Goal: Task Accomplishment & Management: Use online tool/utility

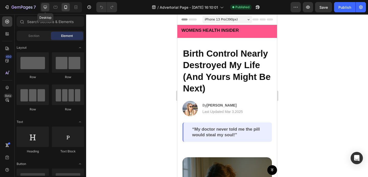
click at [47, 6] on icon at bounding box center [45, 7] width 5 height 5
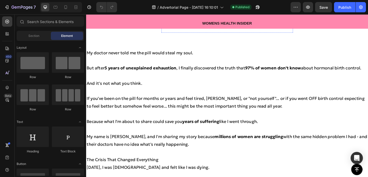
scroll to position [278, 0]
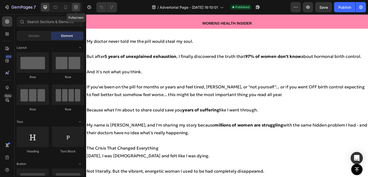
click at [79, 9] on div at bounding box center [76, 7] width 8 height 8
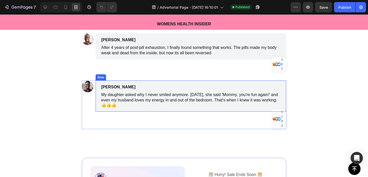
scroll to position [2136, 0]
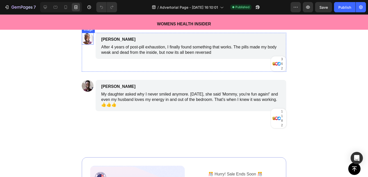
click at [86, 39] on img at bounding box center [88, 39] width 12 height 12
click at [47, 5] on icon at bounding box center [45, 7] width 5 height 5
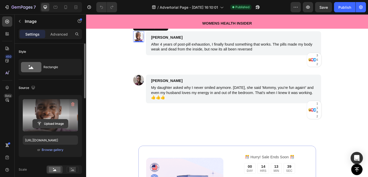
click at [52, 120] on input "file" at bounding box center [50, 123] width 35 height 9
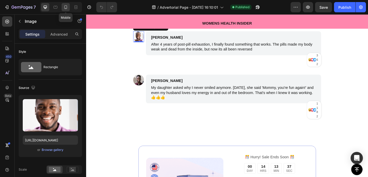
click at [66, 3] on div at bounding box center [66, 7] width 8 height 8
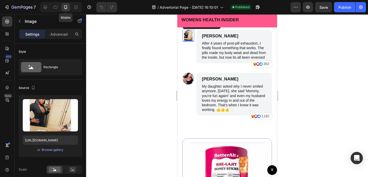
scroll to position [2133, 0]
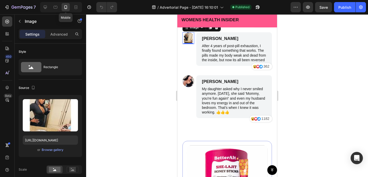
click at [66, 3] on div at bounding box center [66, 7] width 8 height 8
click at [44, 7] on icon at bounding box center [45, 7] width 5 height 5
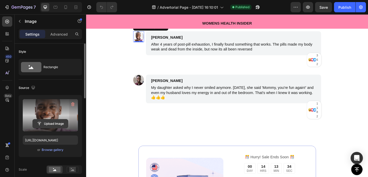
scroll to position [2136, 0]
click at [52, 124] on input "file" at bounding box center [50, 123] width 35 height 9
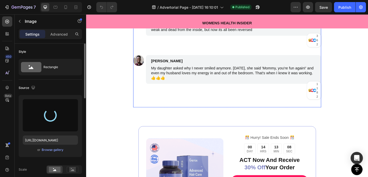
type input "[URL][DOMAIN_NAME]"
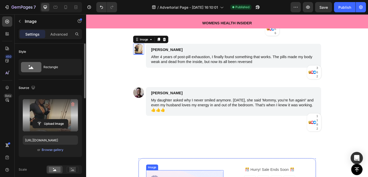
scroll to position [2120, 0]
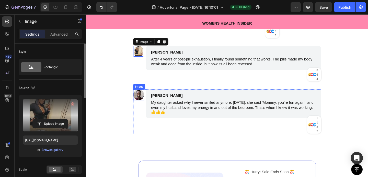
click at [145, 101] on img at bounding box center [143, 102] width 12 height 12
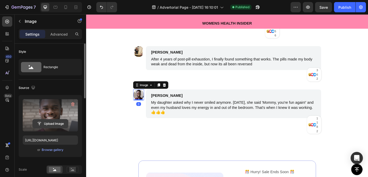
click at [58, 123] on input "file" at bounding box center [50, 123] width 35 height 9
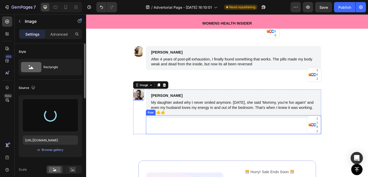
type input "[URL][DOMAIN_NAME]"
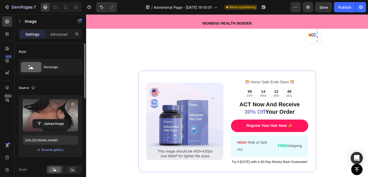
scroll to position [2225, 0]
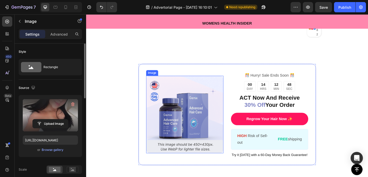
click at [185, 124] on img at bounding box center [193, 123] width 84 height 84
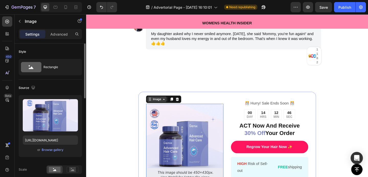
scroll to position [2207, 0]
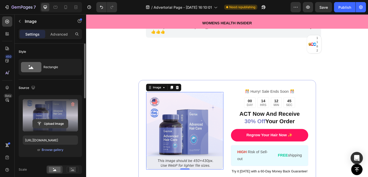
click at [51, 123] on input "file" at bounding box center [50, 123] width 35 height 9
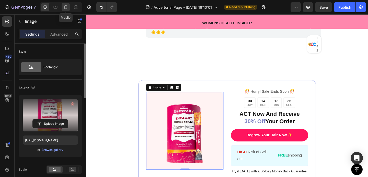
click at [68, 10] on div at bounding box center [66, 7] width 8 height 8
type input "[URL][DOMAIN_NAME]"
type input "100"
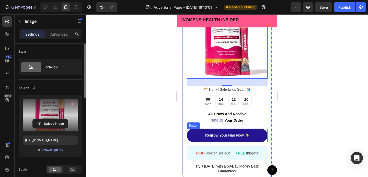
scroll to position [2281, 0]
click at [222, 132] on link "Regrow Your Hair Now ✨" at bounding box center [227, 135] width 81 height 14
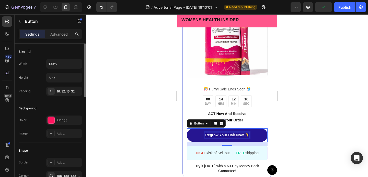
click at [222, 135] on p "Regrow Your Hair Now ✨" at bounding box center [227, 134] width 44 height 5
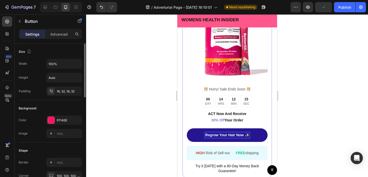
click at [219, 135] on p "Regrow Your Hair Now ✨" at bounding box center [227, 134] width 44 height 5
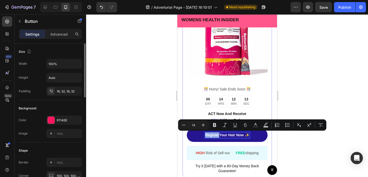
drag, startPoint x: 220, startPoint y: 135, endPoint x: 199, endPoint y: 135, distance: 21.0
click at [199, 135] on link "Regrow Your Hair Now ✨" at bounding box center [227, 135] width 81 height 14
drag, startPoint x: 237, startPoint y: 135, endPoint x: 230, endPoint y: 135, distance: 6.7
click at [230, 135] on p "Reverse Your Hair Now ✨" at bounding box center [227, 134] width 45 height 5
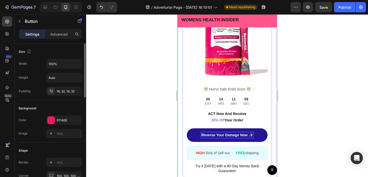
click at [291, 118] on div at bounding box center [227, 95] width 282 height 162
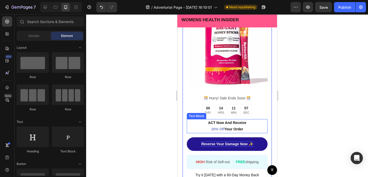
scroll to position [2271, 0]
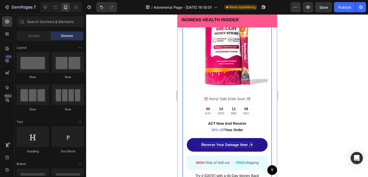
click at [216, 129] on span "30% Off" at bounding box center [217, 130] width 13 height 4
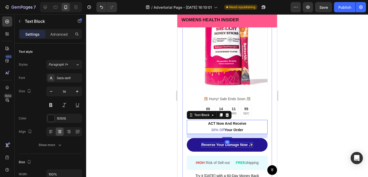
click at [222, 129] on span "30% Off" at bounding box center [217, 130] width 13 height 4
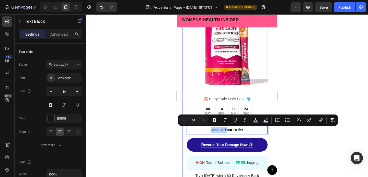
drag, startPoint x: 225, startPoint y: 129, endPoint x: 211, endPoint y: 129, distance: 14.1
click at [211, 129] on p "ACT Now And Receive 30% Off Your Order" at bounding box center [227, 126] width 80 height 13
click at [256, 120] on icon "Editor contextual toolbar" at bounding box center [255, 119] width 5 height 5
type input "7D82C3"
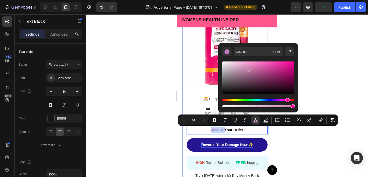
drag, startPoint x: 270, startPoint y: 100, endPoint x: 287, endPoint y: 100, distance: 17.1
click at [287, 100] on div "Hue" at bounding box center [288, 100] width 4 height 4
drag, startPoint x: 283, startPoint y: 82, endPoint x: 299, endPoint y: 51, distance: 34.7
click at [299, 0] on body "7 Version history / Advertorial Page - [DATE] 16:10:01 Need republishing Previe…" at bounding box center [184, 0] width 368 height 0
type input "FF009D"
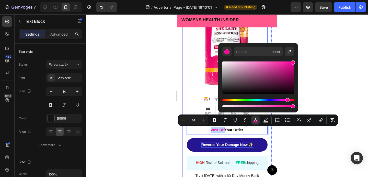
click at [192, 85] on img at bounding box center [227, 47] width 81 height 81
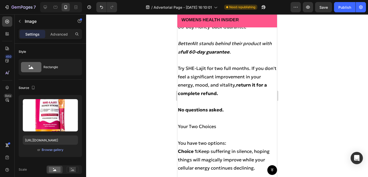
scroll to position [2555, 0]
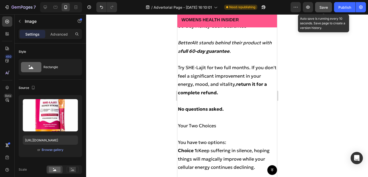
click at [323, 5] on div "Save" at bounding box center [324, 7] width 8 height 5
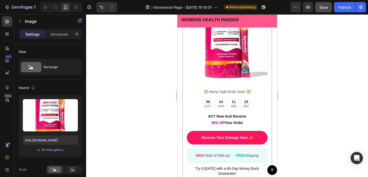
scroll to position [2289, 0]
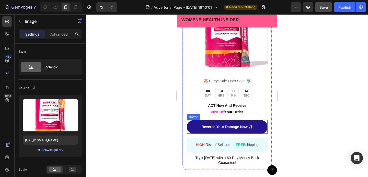
click at [265, 125] on link "Reverse Your Damage Now ✨" at bounding box center [227, 127] width 81 height 14
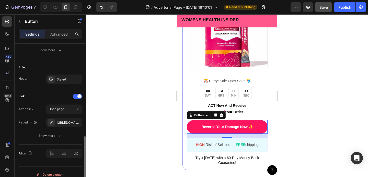
scroll to position [254, 0]
click at [68, 120] on div "[URL][DOMAIN_NAME]" at bounding box center [69, 121] width 24 height 5
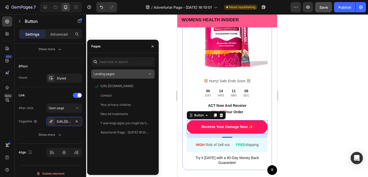
click at [124, 74] on div "Landing pages" at bounding box center [121, 74] width 54 height 5
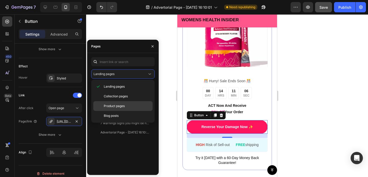
click at [115, 103] on div "Product pages" at bounding box center [122, 106] width 59 height 10
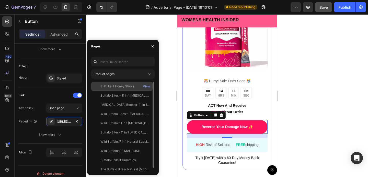
click at [116, 84] on div "SHE-Lajit Honey Sticks" at bounding box center [118, 86] width 34 height 5
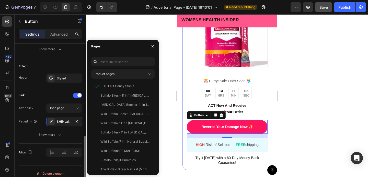
click at [66, 91] on div "Link After click Open page Page/link SHE-Lajit Honey Sticks Show more" at bounding box center [50, 115] width 63 height 57
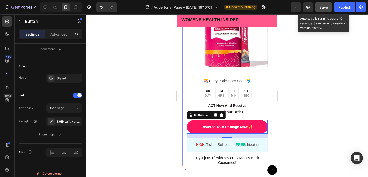
click at [323, 9] on span "Save" at bounding box center [324, 7] width 8 height 4
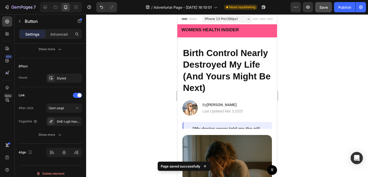
scroll to position [0, 0]
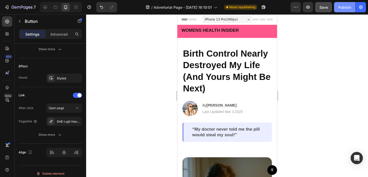
click at [348, 11] on button "Publish" at bounding box center [344, 7] width 21 height 10
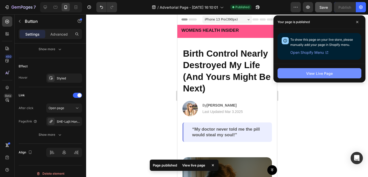
click at [318, 74] on div "View Live Page" at bounding box center [319, 73] width 27 height 5
